Goal: Task Accomplishment & Management: Manage account settings

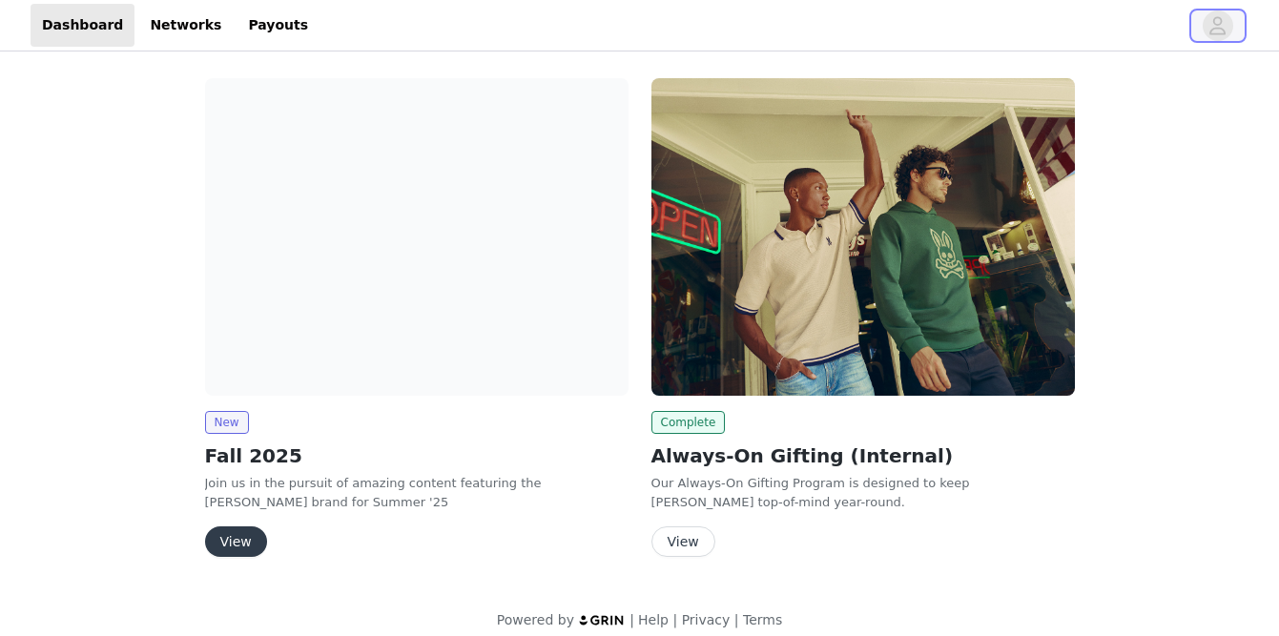
click at [1218, 31] on icon "avatar" at bounding box center [1218, 25] width 18 height 31
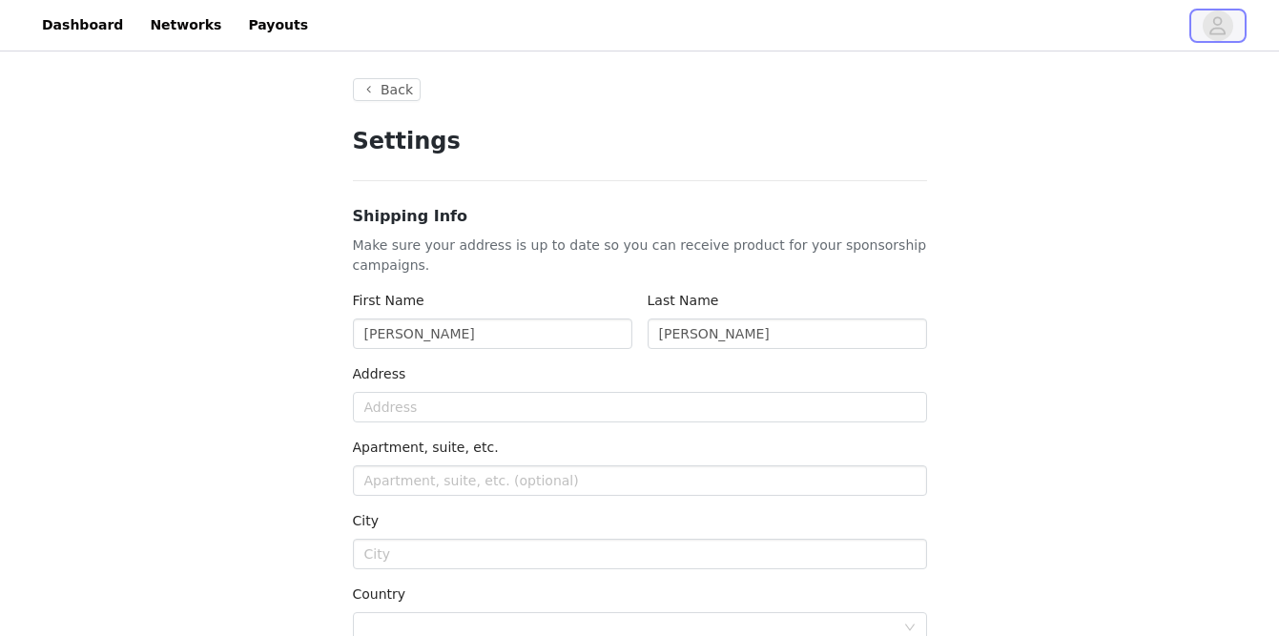
type input "+1 ([GEOGRAPHIC_DATA])"
click at [68, 28] on link "Dashboard" at bounding box center [83, 25] width 104 height 43
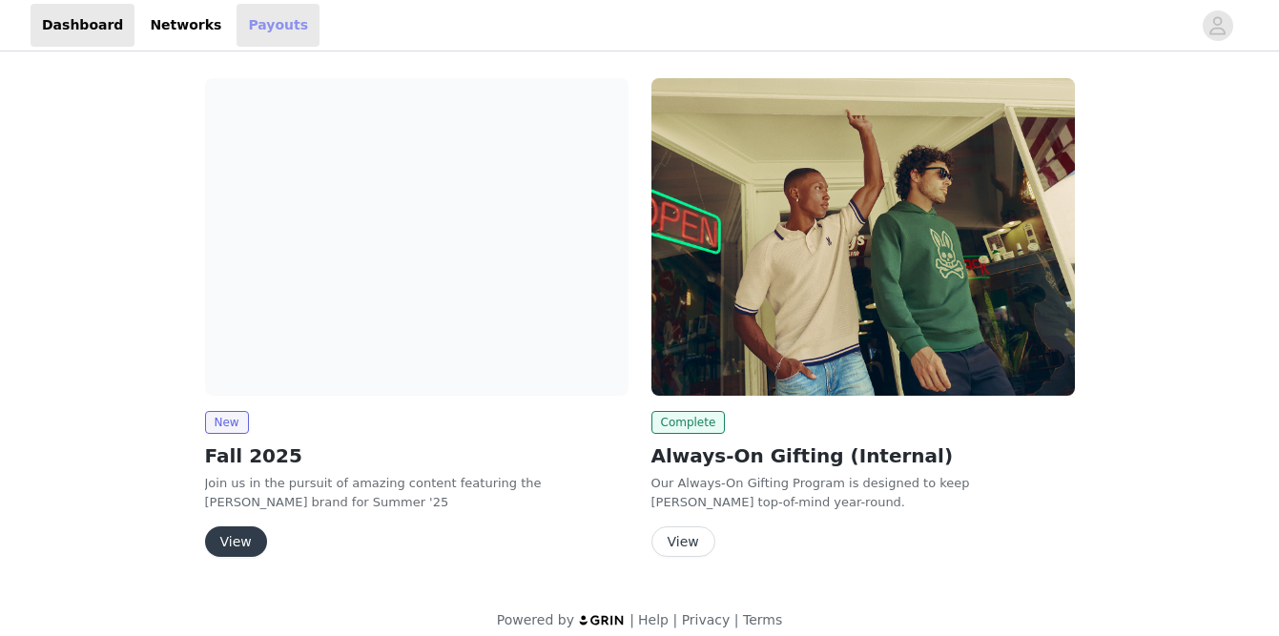
click at [259, 28] on link "Payouts" at bounding box center [278, 25] width 83 height 43
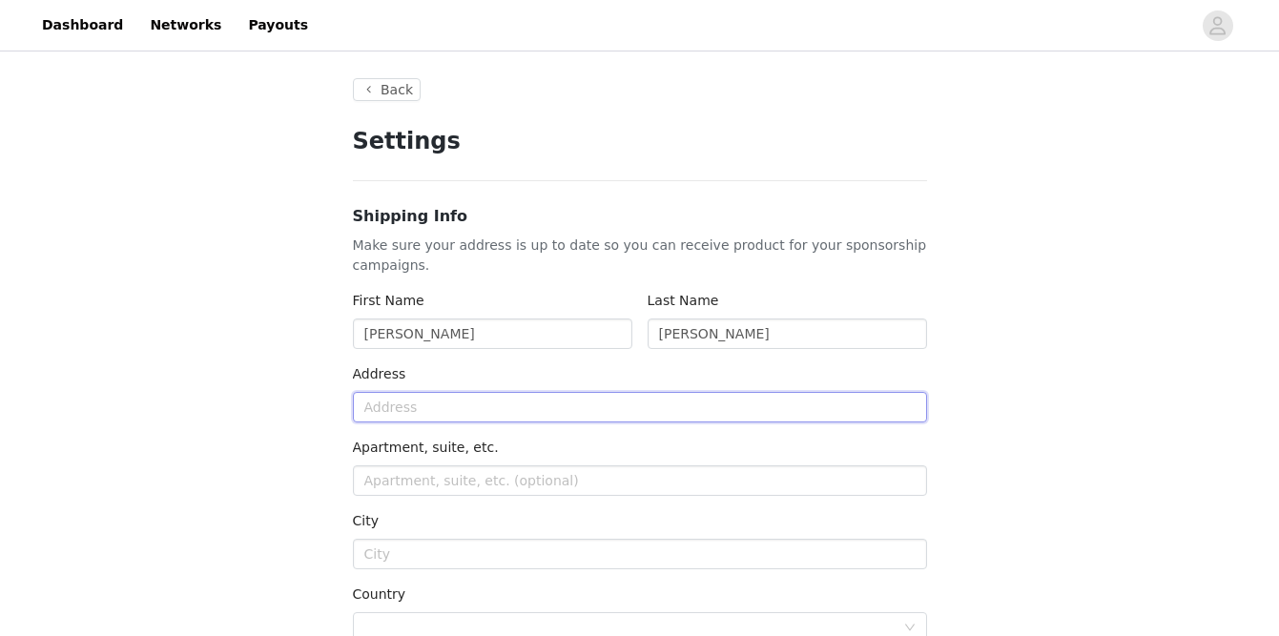
click at [546, 396] on input "text" at bounding box center [640, 407] width 574 height 31
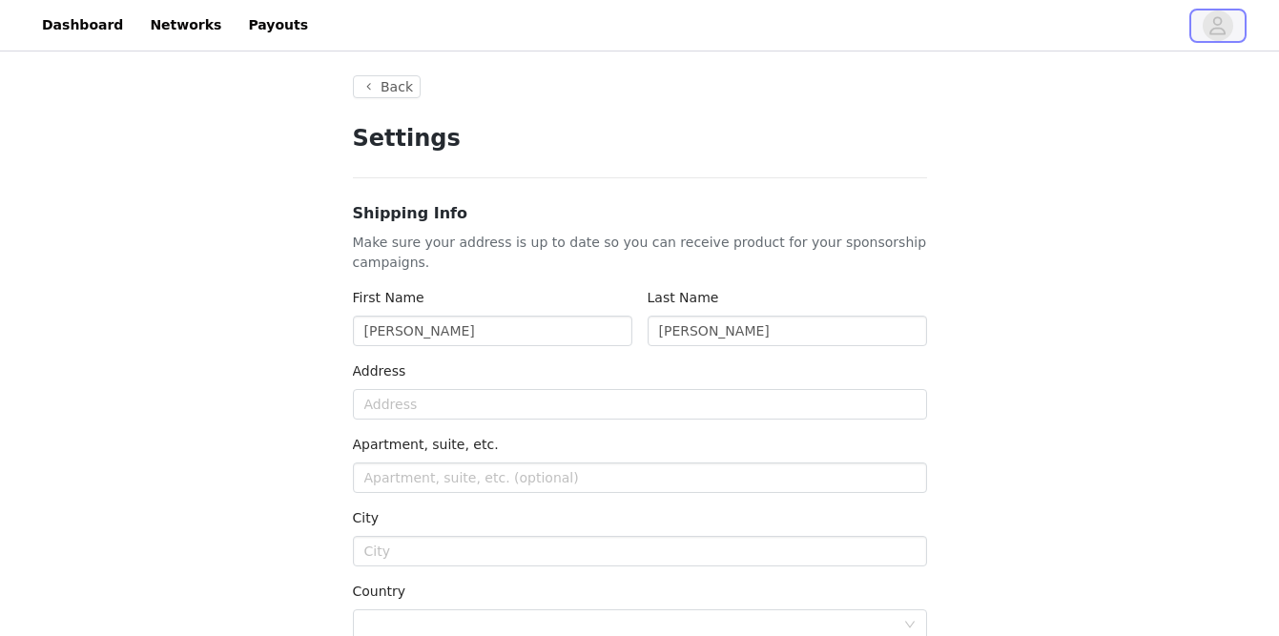
click at [1205, 28] on span "button" at bounding box center [1218, 25] width 31 height 31
click at [261, 27] on link "Payouts" at bounding box center [278, 25] width 83 height 43
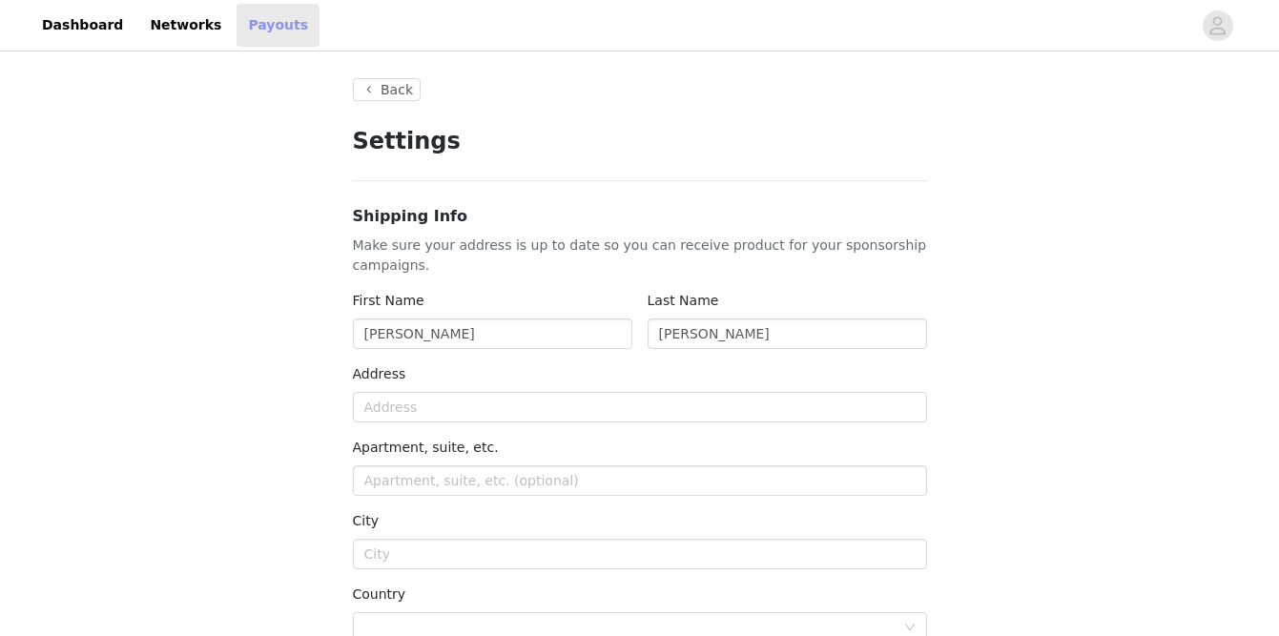
type input "+1 ([GEOGRAPHIC_DATA])"
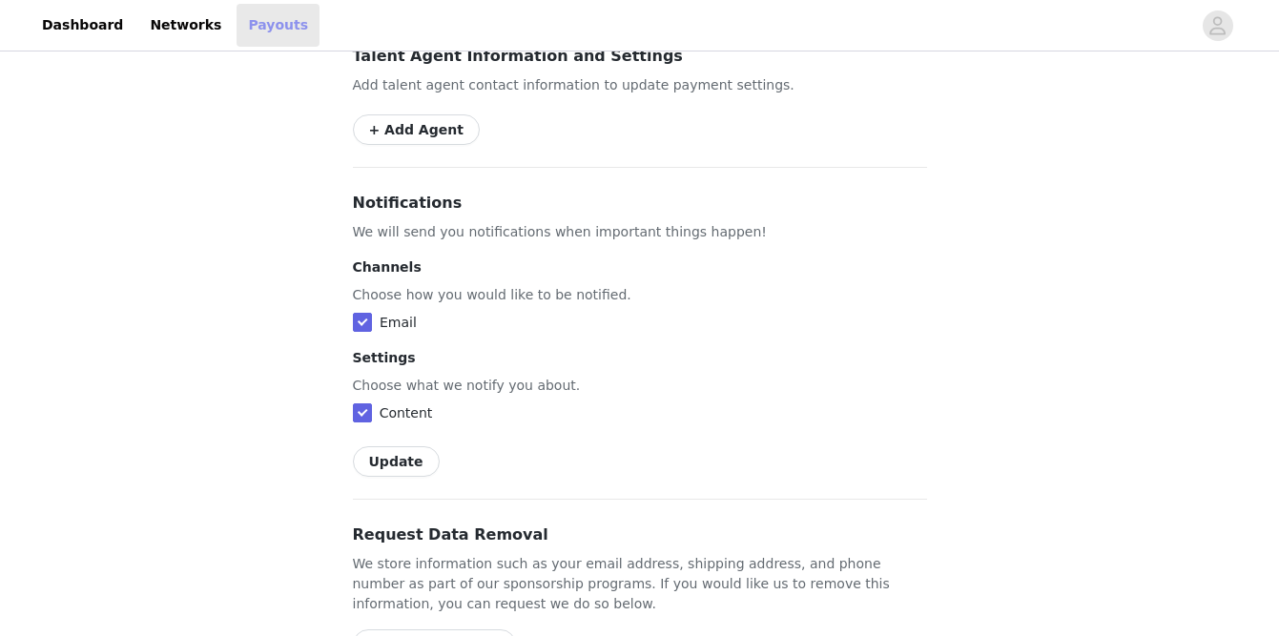
scroll to position [1163, 0]
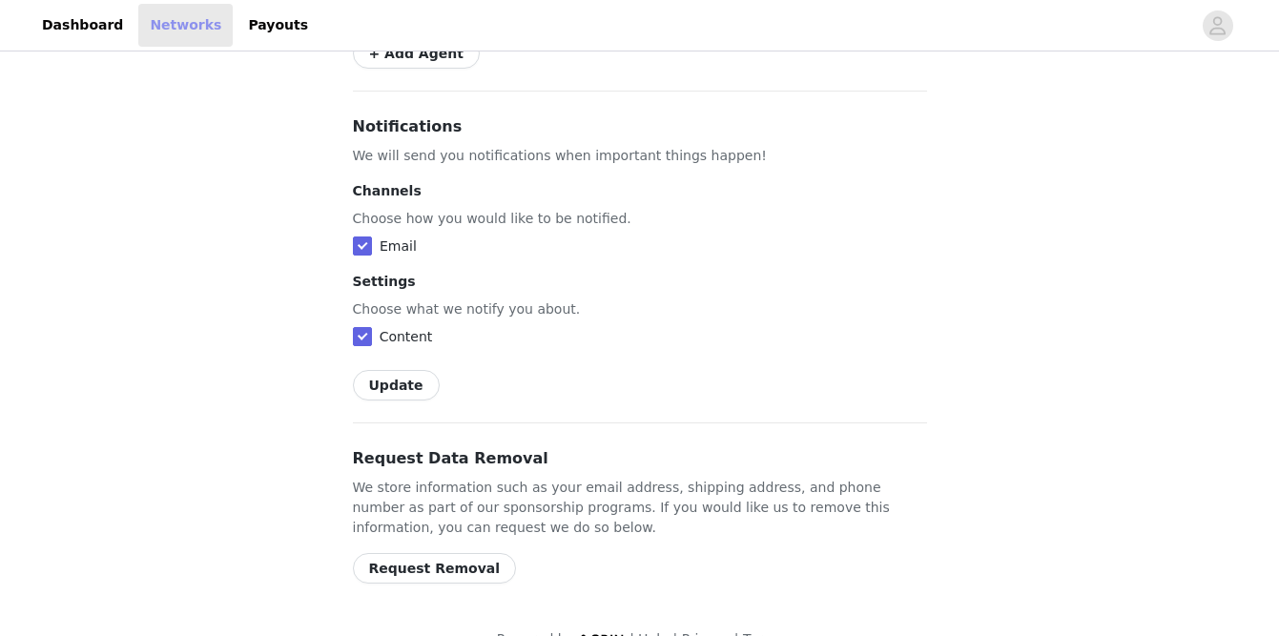
click at [180, 24] on link "Networks" at bounding box center [185, 25] width 94 height 43
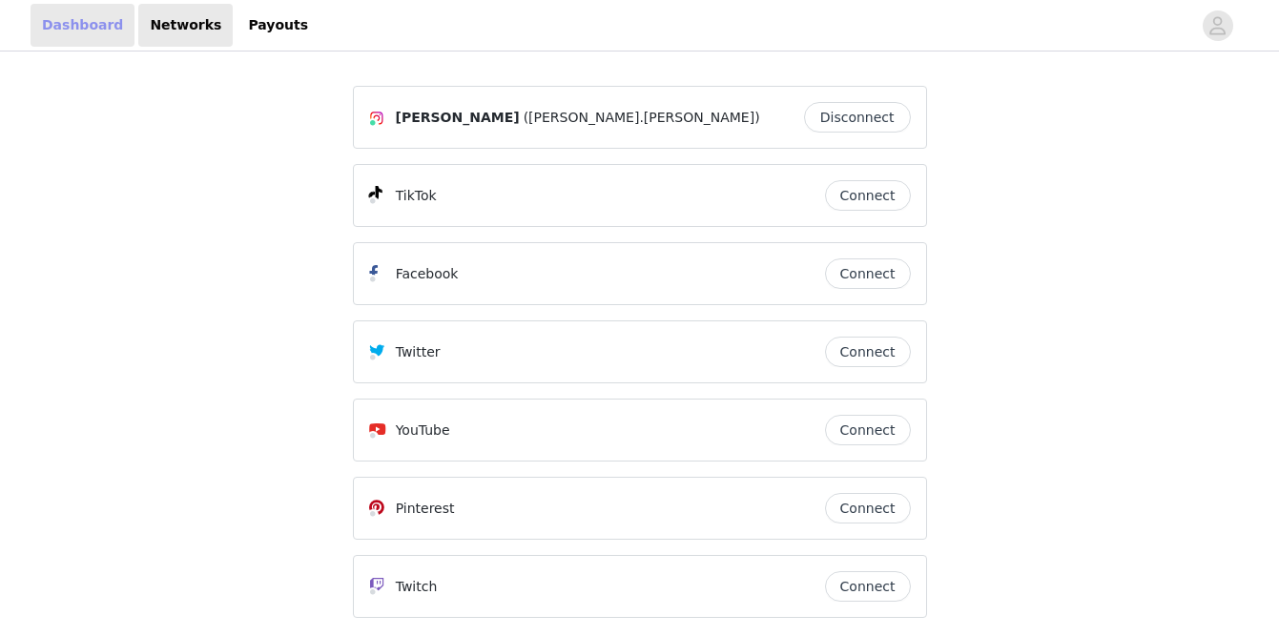
click at [71, 29] on link "Dashboard" at bounding box center [83, 25] width 104 height 43
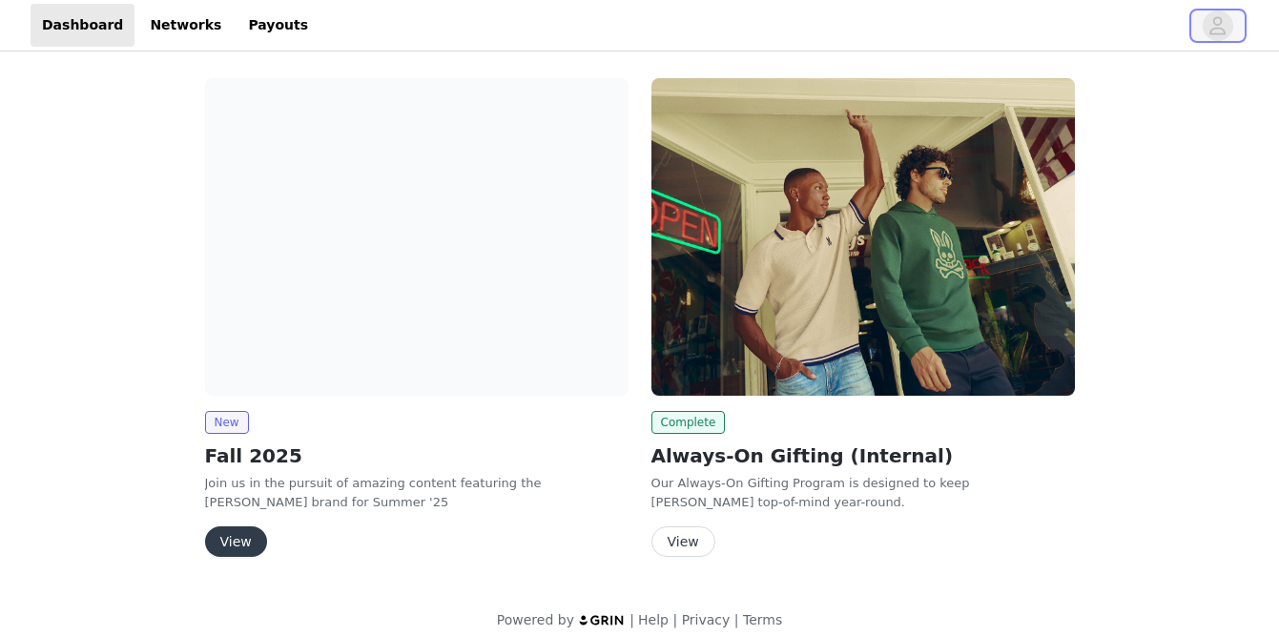
click at [1219, 21] on icon "avatar" at bounding box center [1218, 25] width 18 height 31
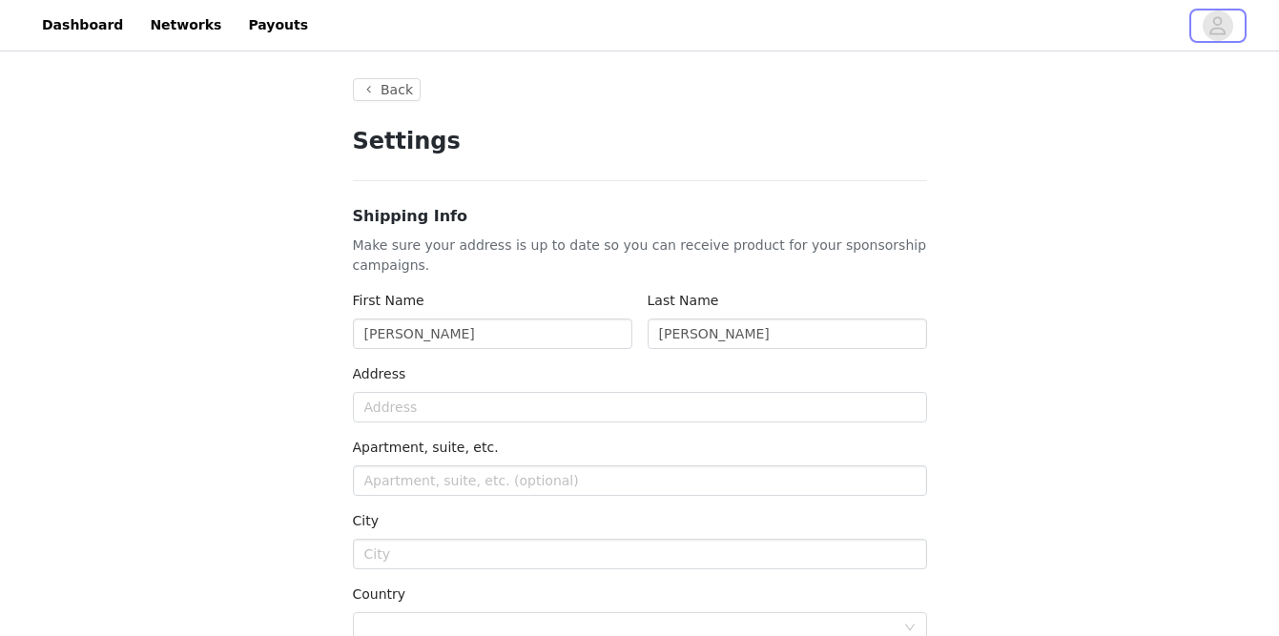
type input "+1 ([GEOGRAPHIC_DATA])"
click at [525, 410] on input "text" at bounding box center [640, 407] width 574 height 31
type input "720 3rd Cir"
type input "[GEOGRAPHIC_DATA]"
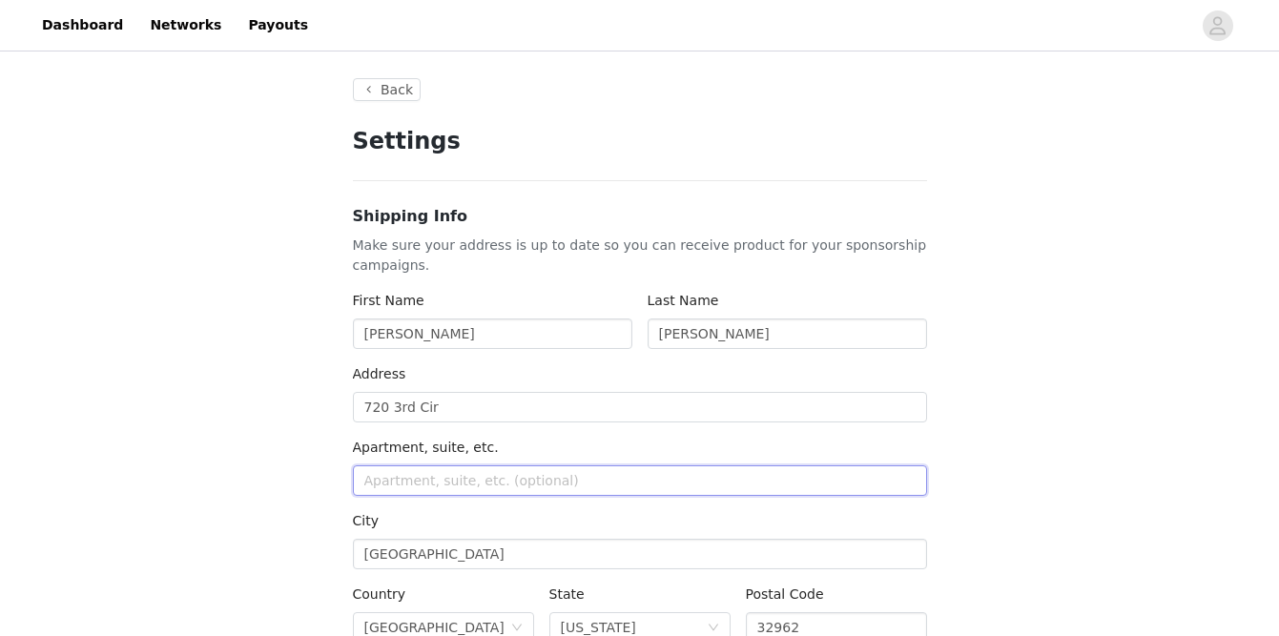
click at [478, 471] on input "text" at bounding box center [640, 481] width 574 height 31
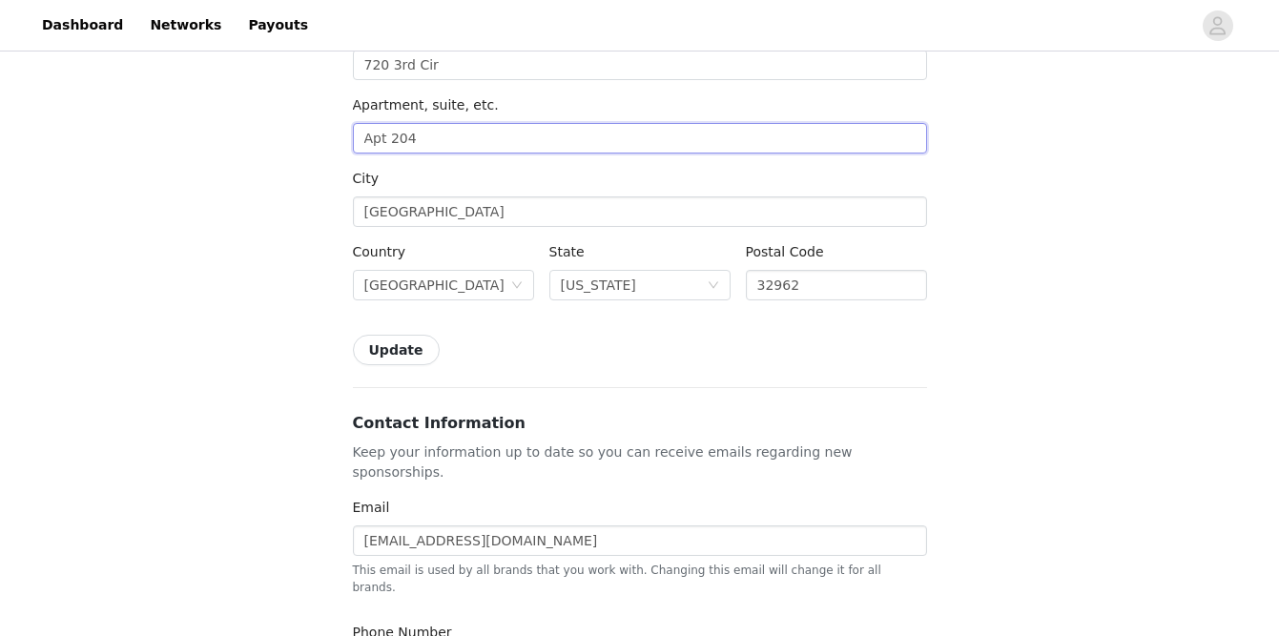
scroll to position [352, 0]
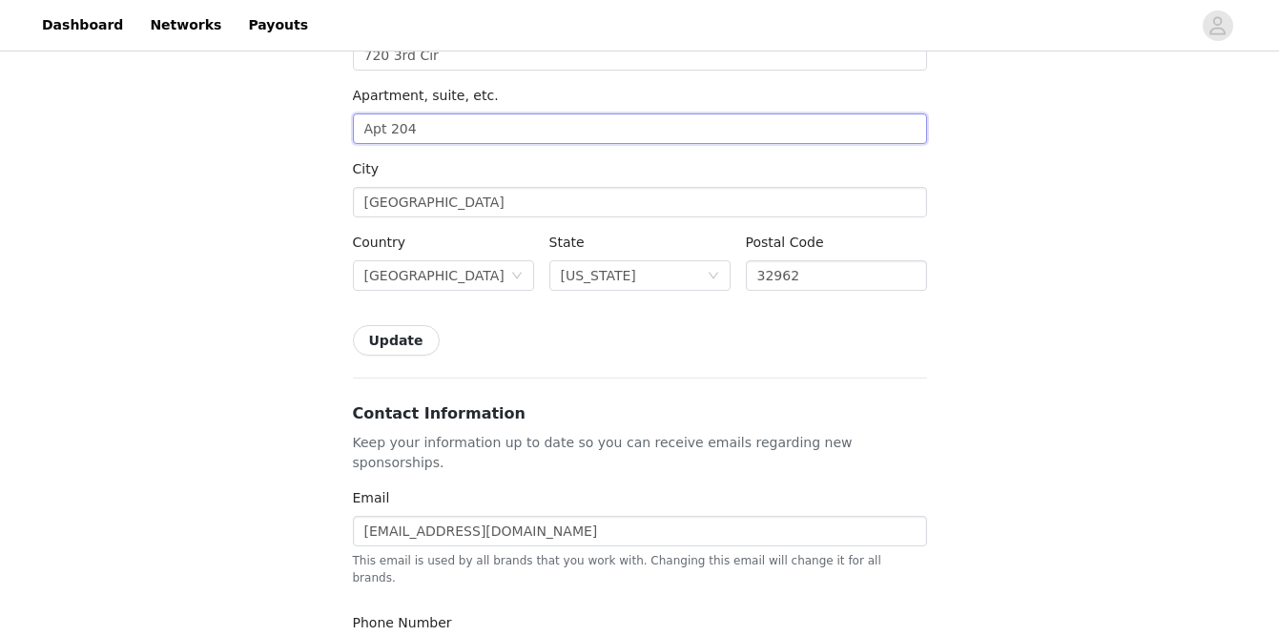
type input "Apt 204"
click at [397, 341] on button "Update" at bounding box center [396, 340] width 87 height 31
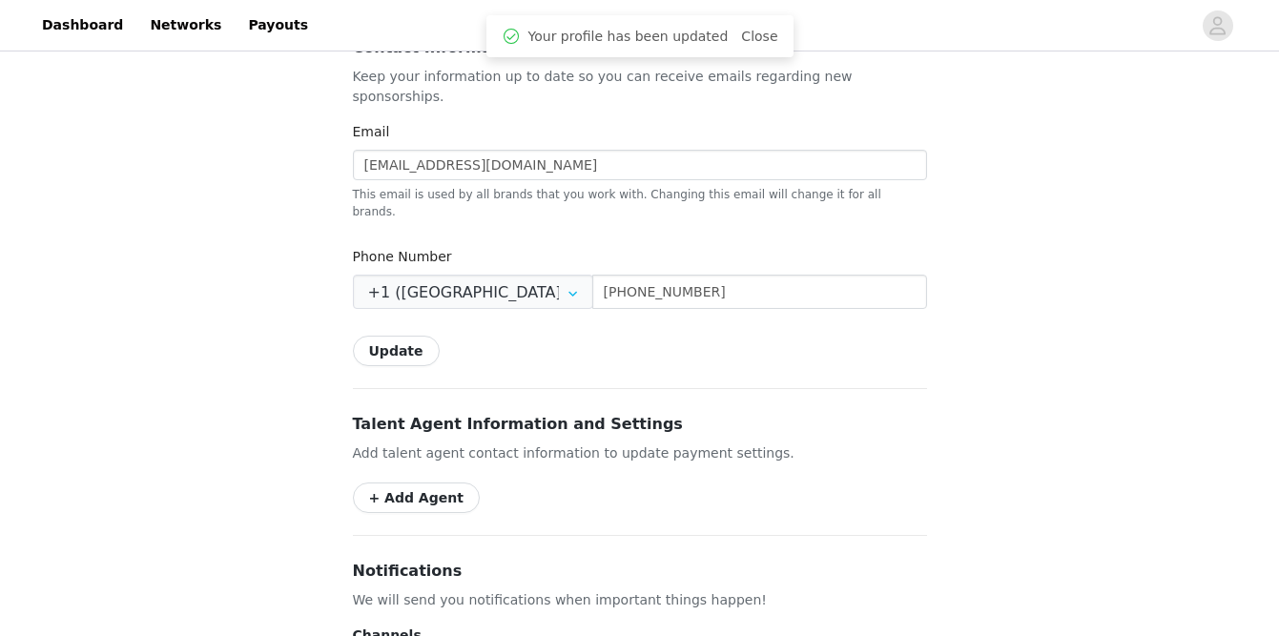
scroll to position [726, 0]
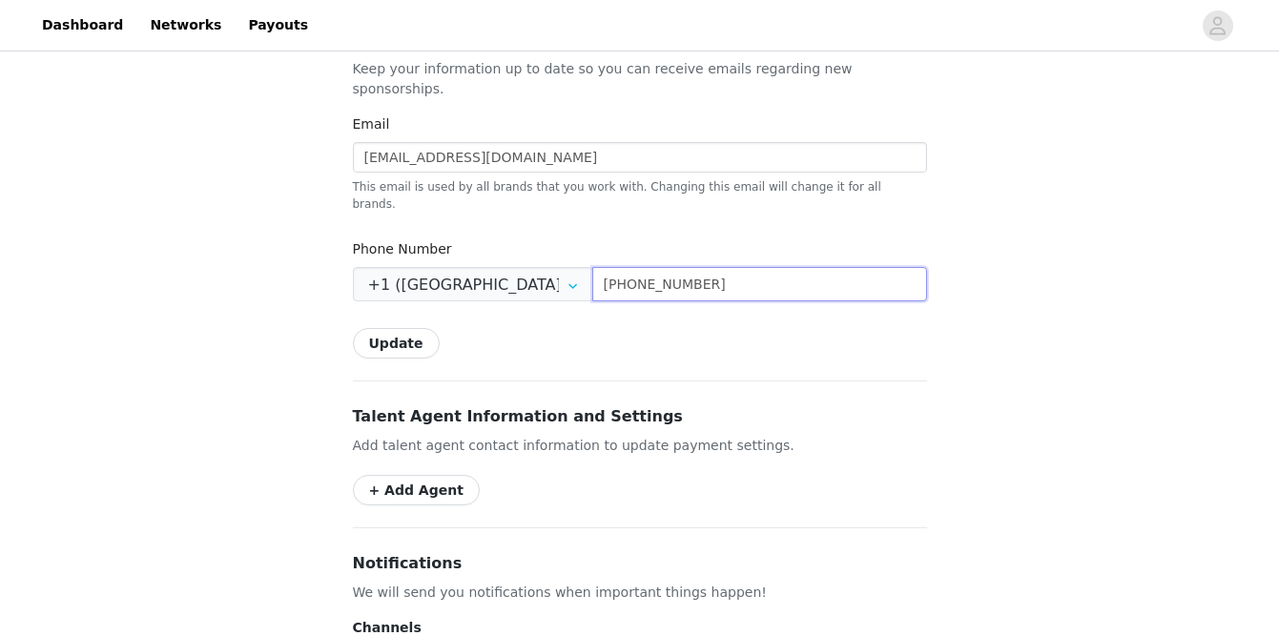
click at [711, 267] on input "(905) 510-7022" at bounding box center [759, 284] width 335 height 34
type input "[PHONE_NUMBER]"
click at [400, 328] on button "Update" at bounding box center [396, 343] width 87 height 31
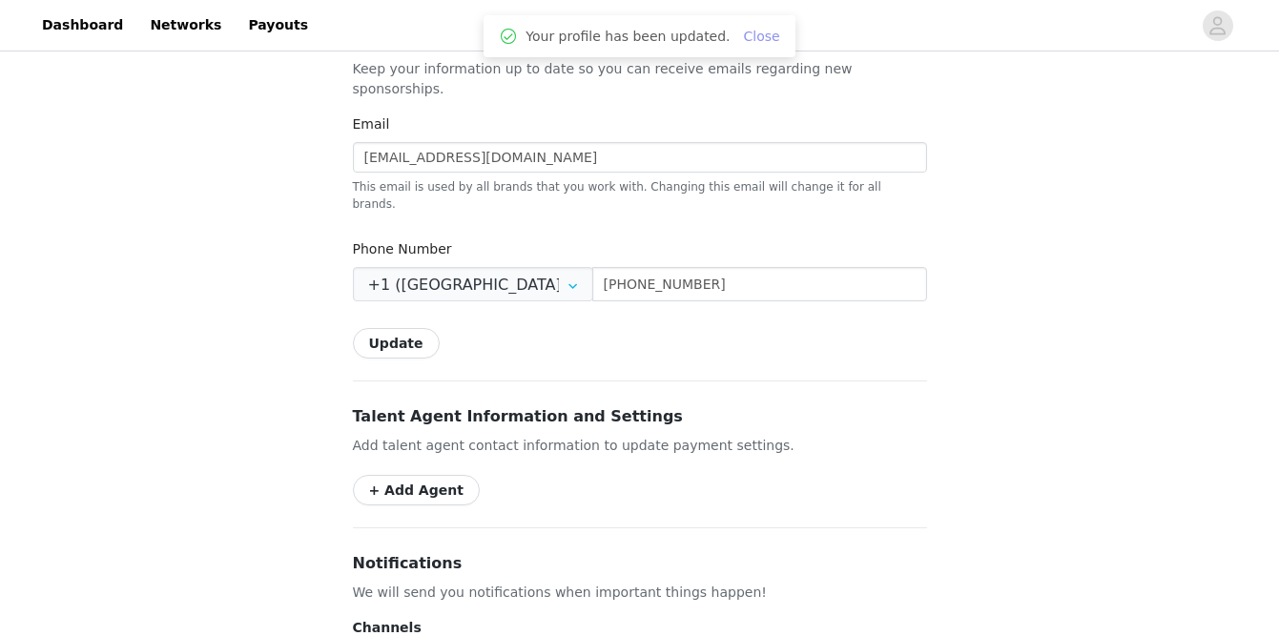
click at [755, 33] on link "Close" at bounding box center [762, 36] width 36 height 15
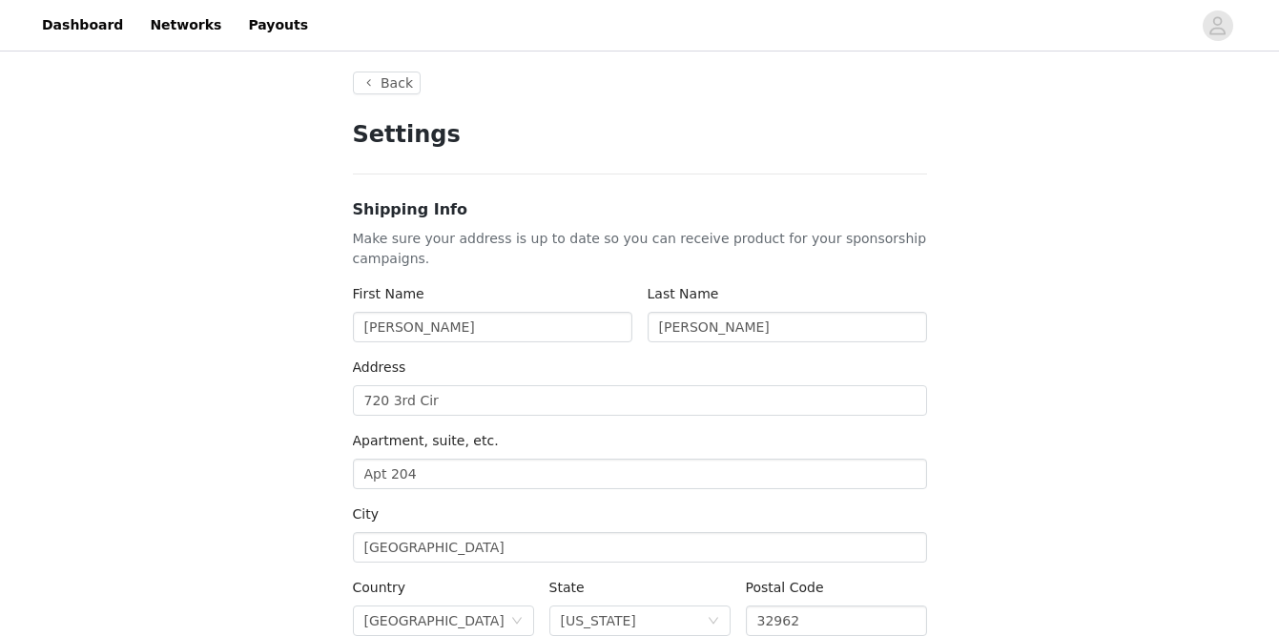
scroll to position [0, 0]
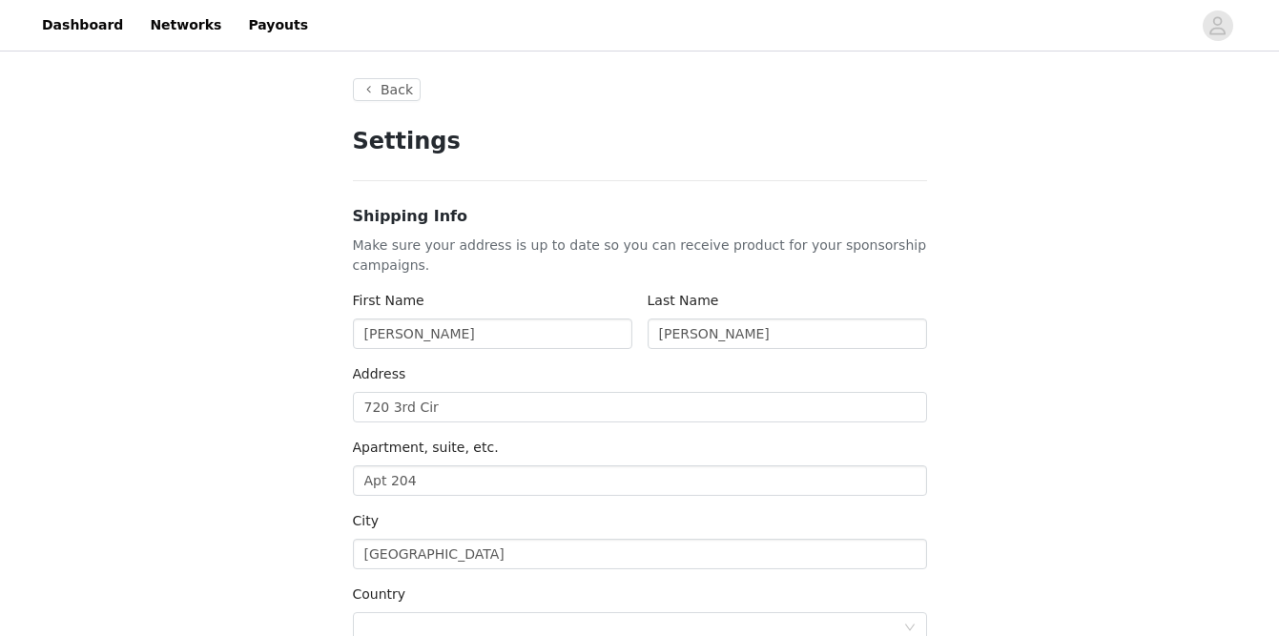
type input "+1 ([GEOGRAPHIC_DATA])"
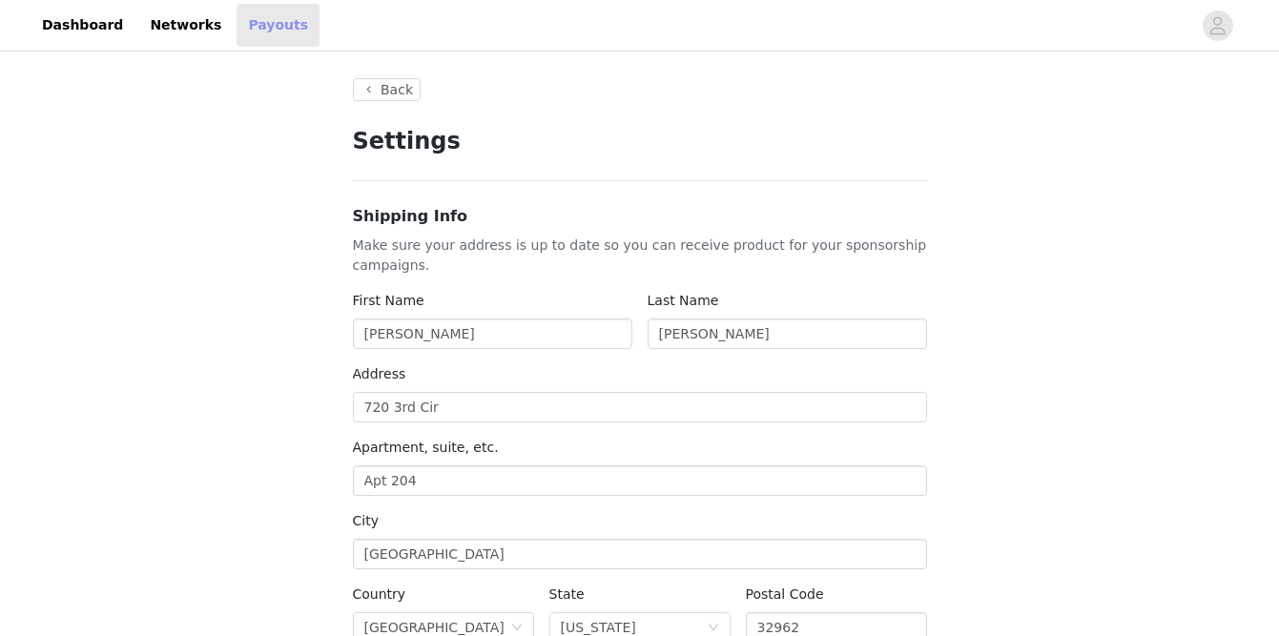
click at [239, 22] on link "Payouts" at bounding box center [278, 25] width 83 height 43
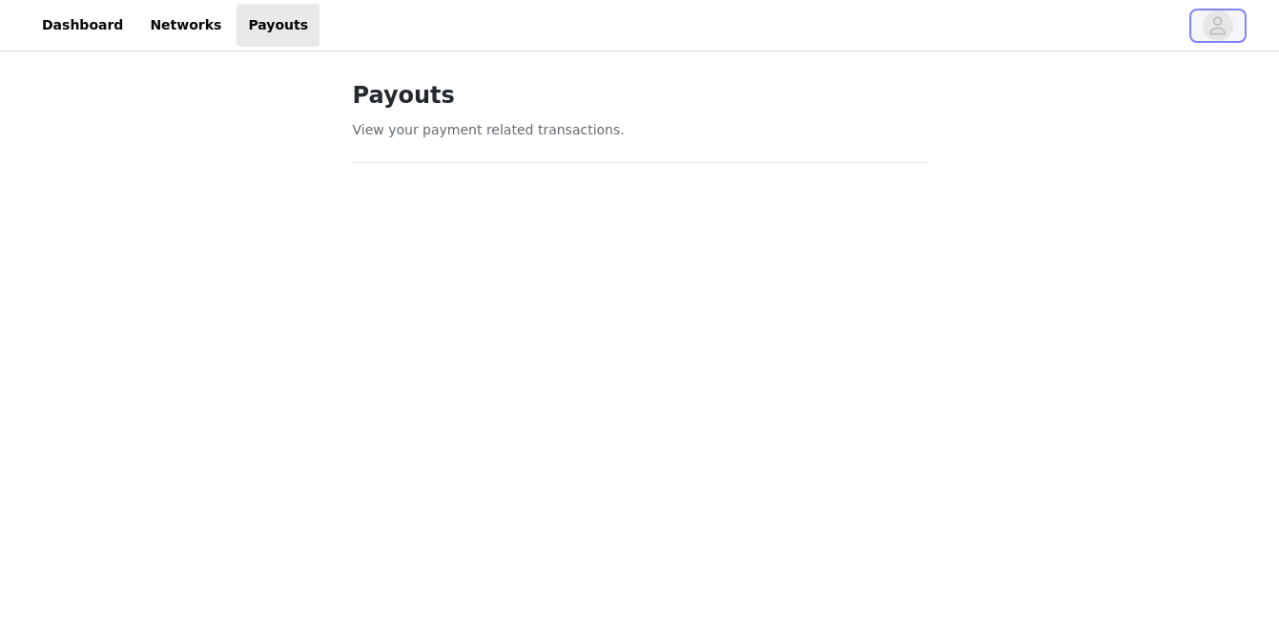
click at [1218, 23] on icon "avatar" at bounding box center [1219, 25] width 16 height 18
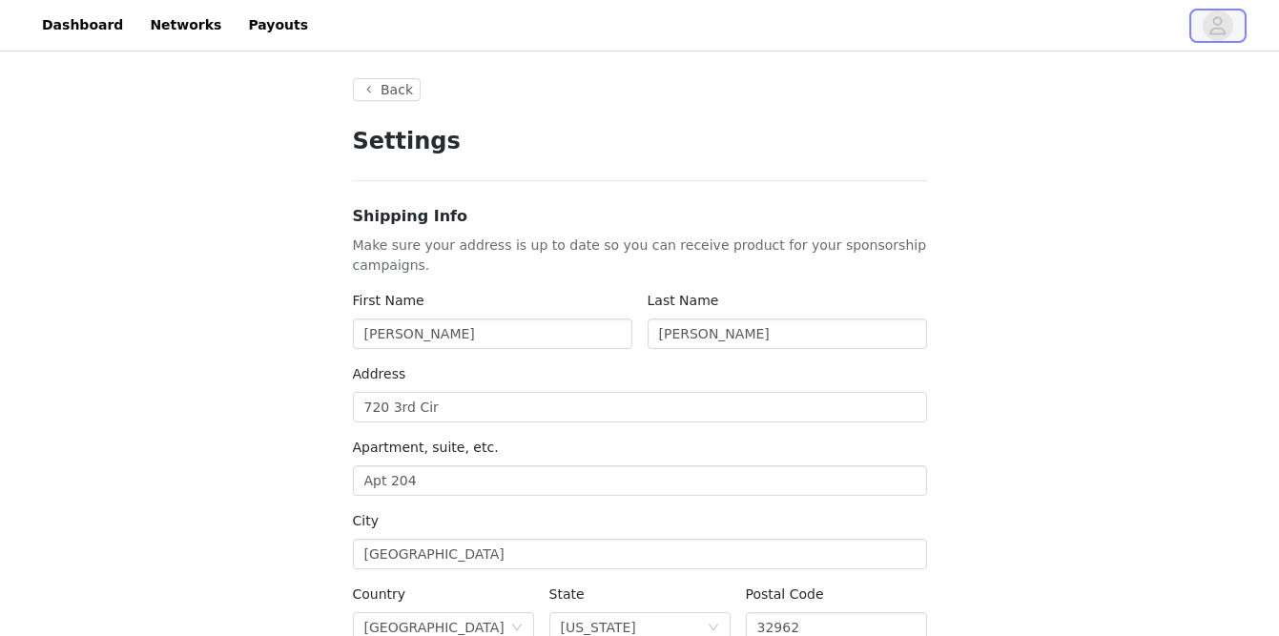
type input "+1 ([GEOGRAPHIC_DATA])"
